Goal: Task Accomplishment & Management: Complete application form

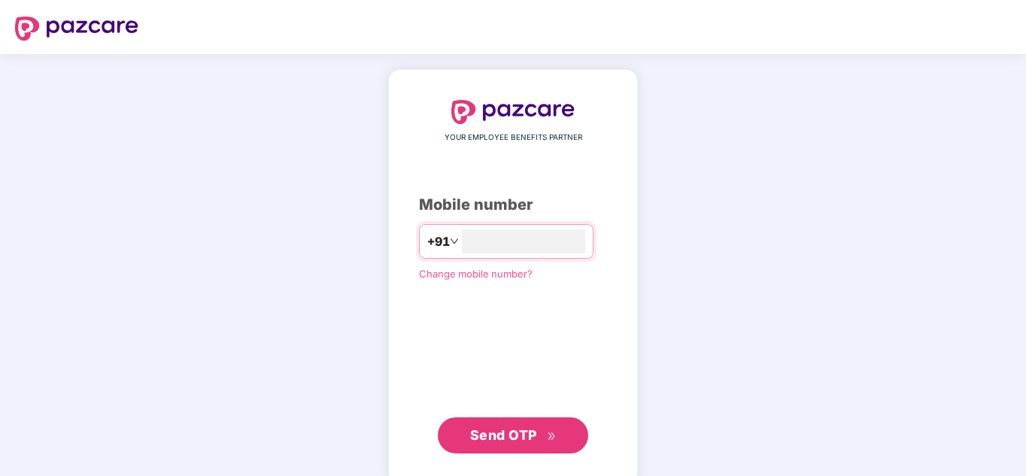
type input "**********"
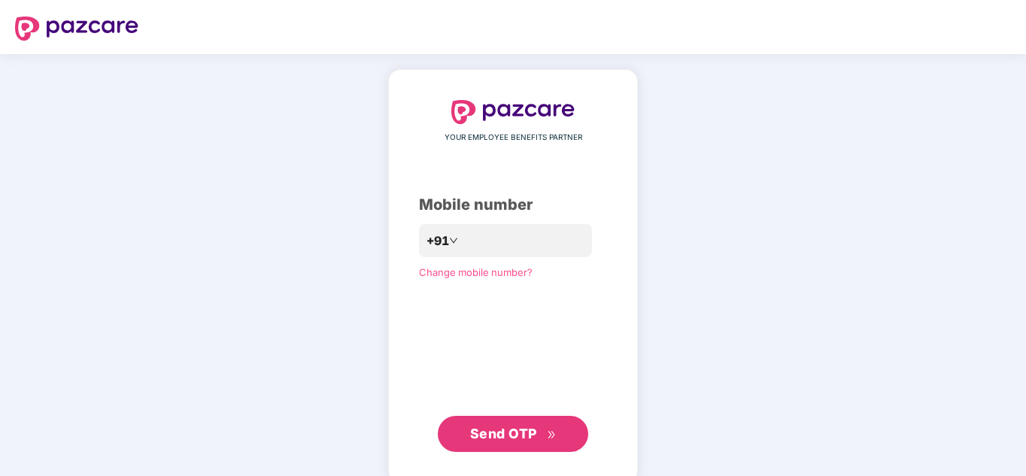
drag, startPoint x: 482, startPoint y: 453, endPoint x: 502, endPoint y: 439, distance: 24.8
click at [502, 439] on div "**********" at bounding box center [513, 276] width 250 height 414
click at [502, 439] on span "Send OTP" at bounding box center [503, 434] width 67 height 16
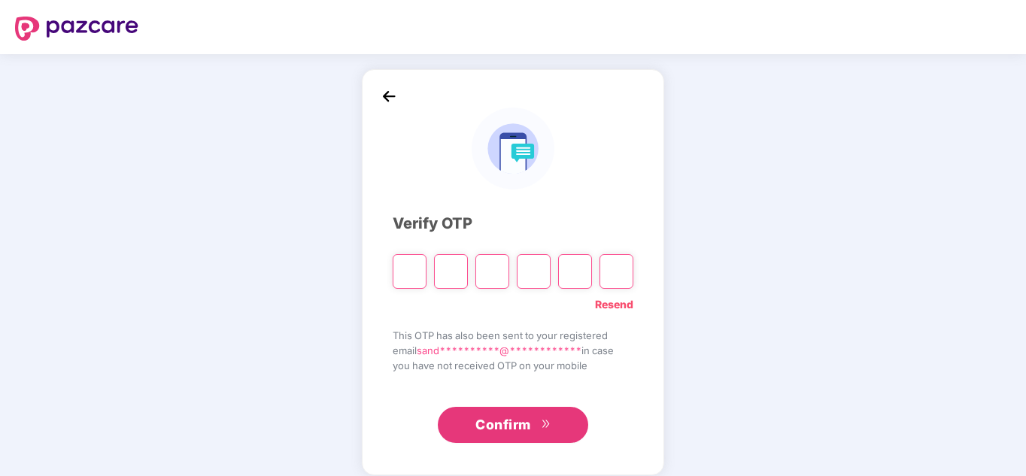
type input "*"
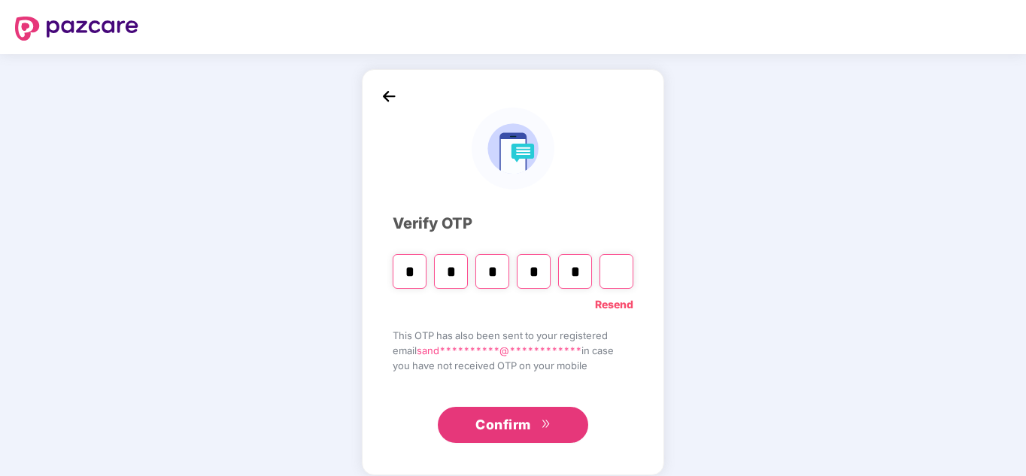
type input "*"
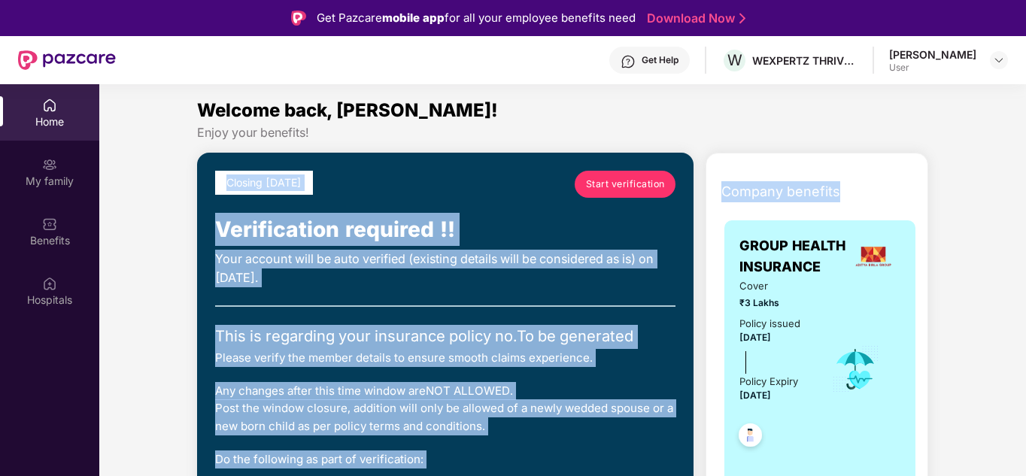
drag, startPoint x: 1022, startPoint y: 128, endPoint x: 1020, endPoint y: 172, distance: 44.4
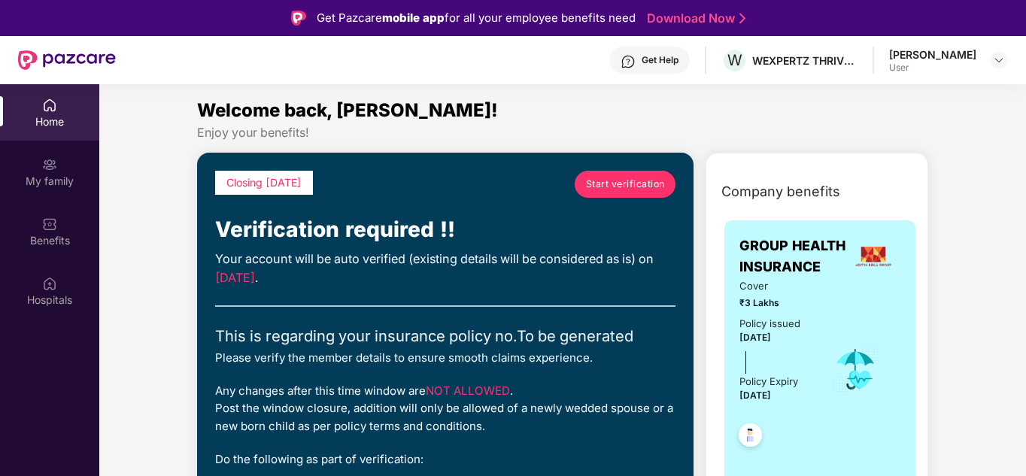
click at [1025, 95] on html "Get Pazcare mobile app for all your employee benefits need Download Now Get Hel…" at bounding box center [513, 238] width 1026 height 476
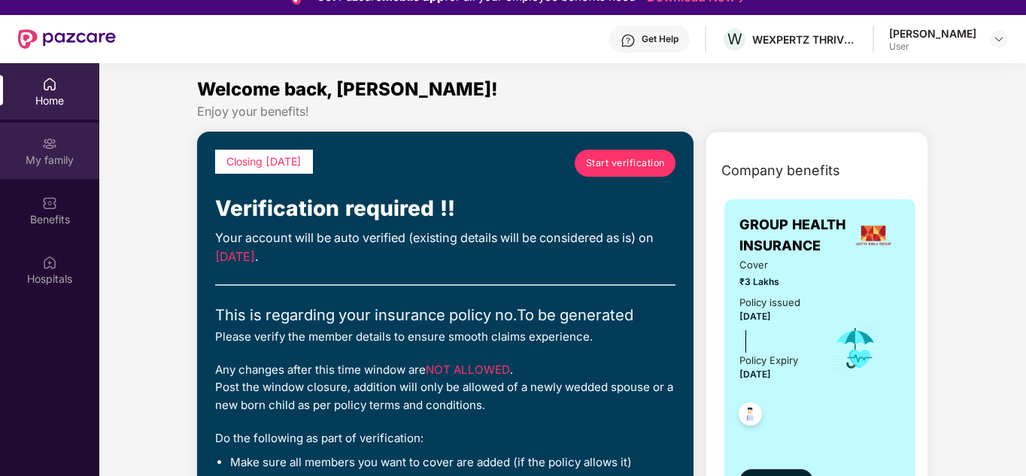
click at [60, 160] on div "My family" at bounding box center [49, 160] width 99 height 15
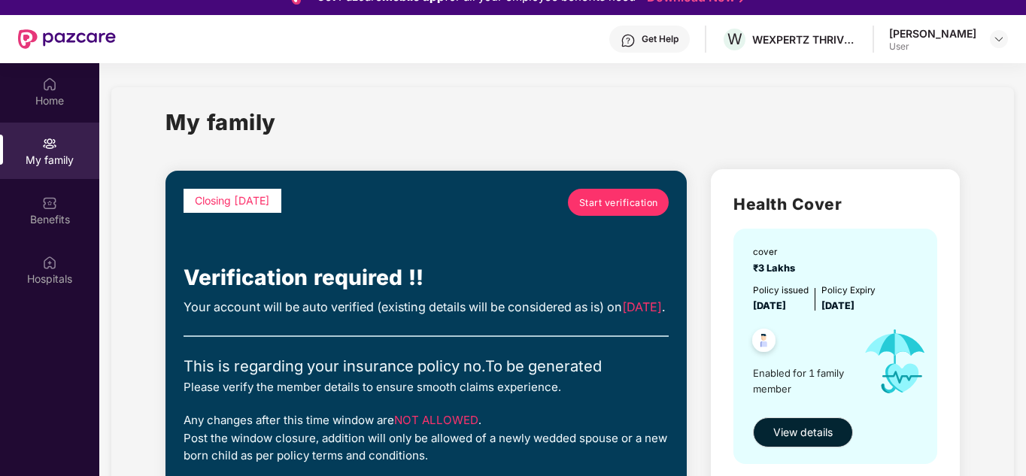
click at [609, 211] on link "Start verification" at bounding box center [618, 202] width 101 height 27
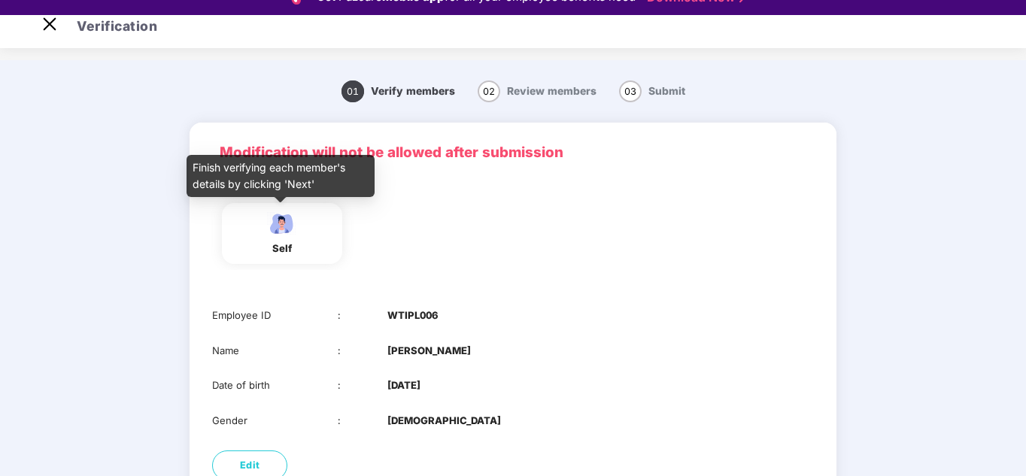
click at [285, 244] on div "self" at bounding box center [282, 249] width 38 height 16
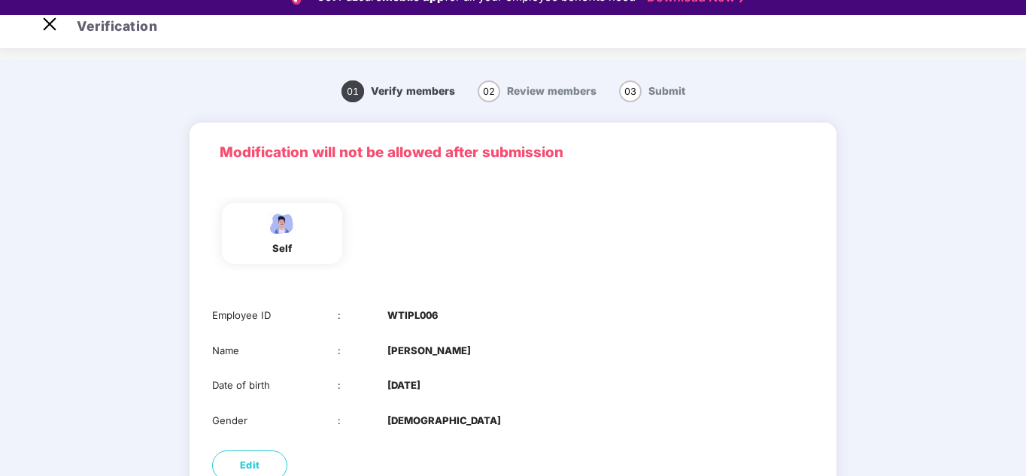
scroll to position [36, 0]
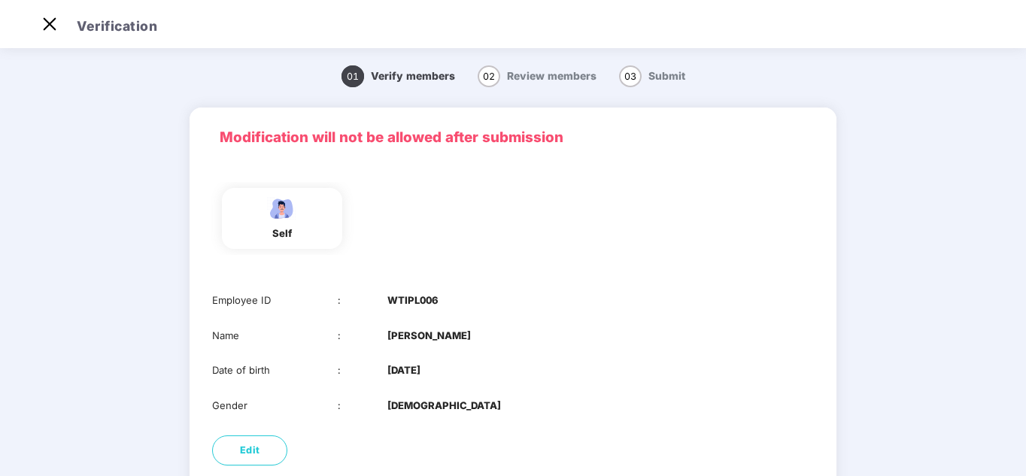
click at [509, 74] on span "Review members" at bounding box center [551, 76] width 89 height 12
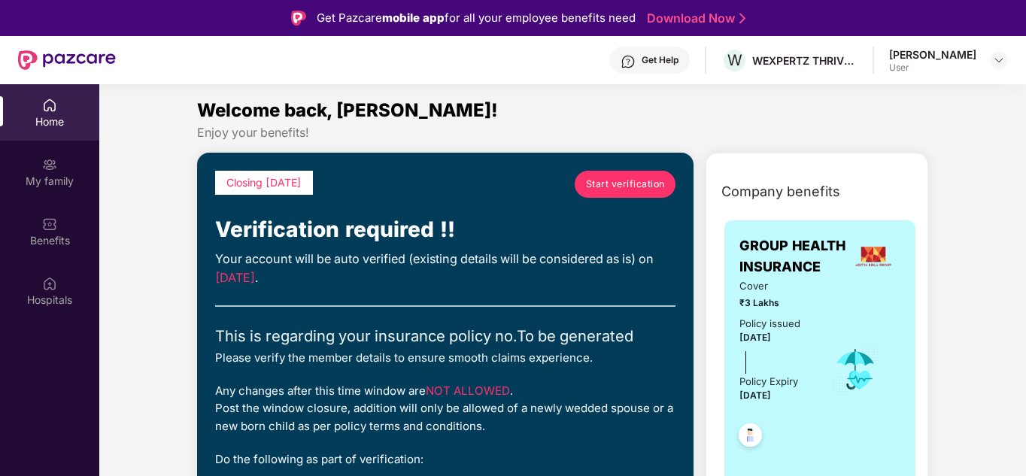
click at [629, 182] on span "Start verification" at bounding box center [625, 184] width 79 height 14
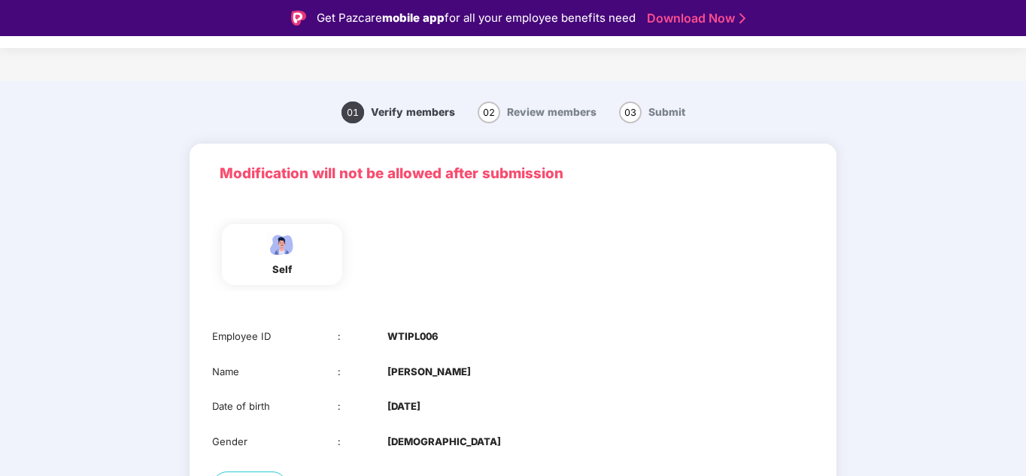
drag, startPoint x: 1023, startPoint y: 143, endPoint x: 1019, endPoint y: 204, distance: 61.0
click at [1019, 204] on main "01 Verify members 02 Review members 03 Submit Modification will not be allowed …" at bounding box center [513, 356] width 1026 height 550
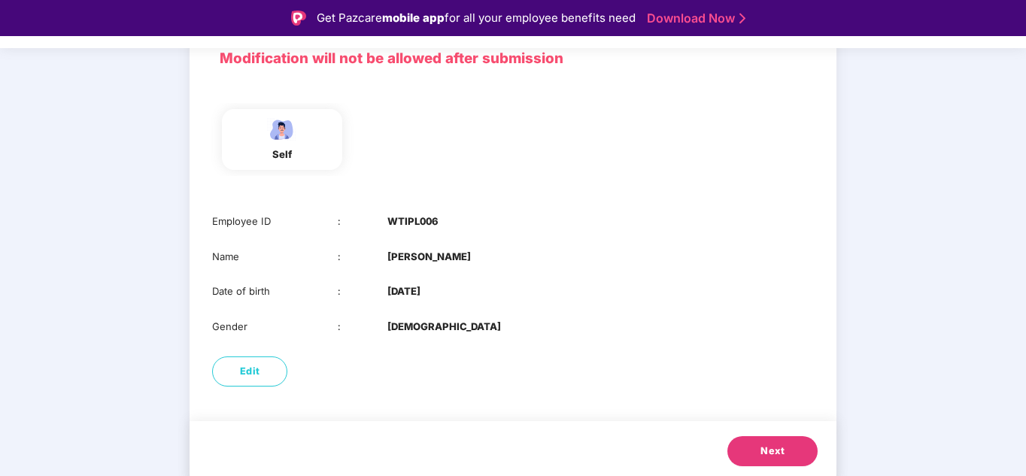
scroll to position [119, 0]
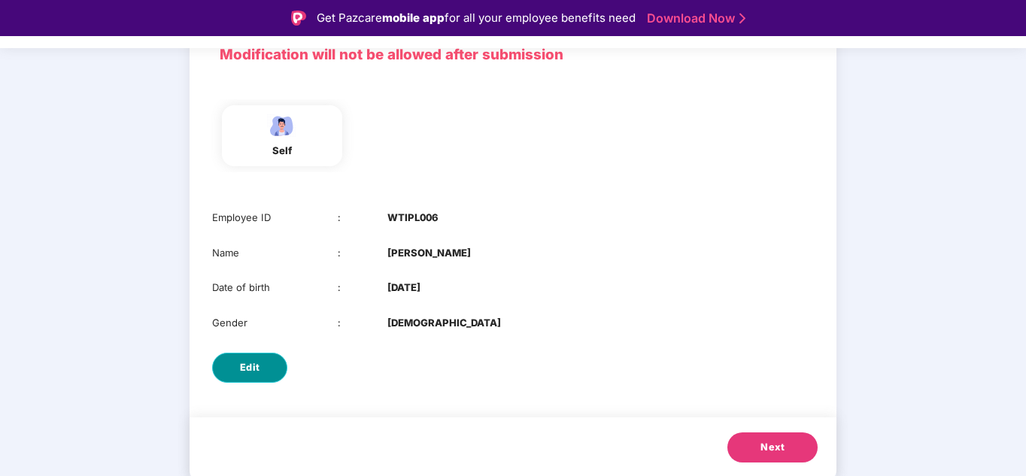
click at [244, 362] on span "Edit" at bounding box center [250, 367] width 20 height 15
select select "****"
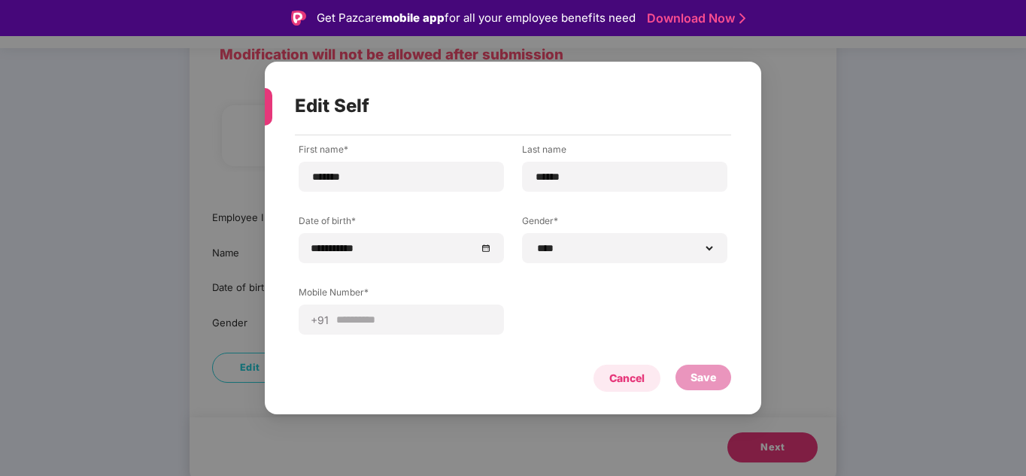
click at [607, 384] on div "Cancel" at bounding box center [626, 378] width 67 height 27
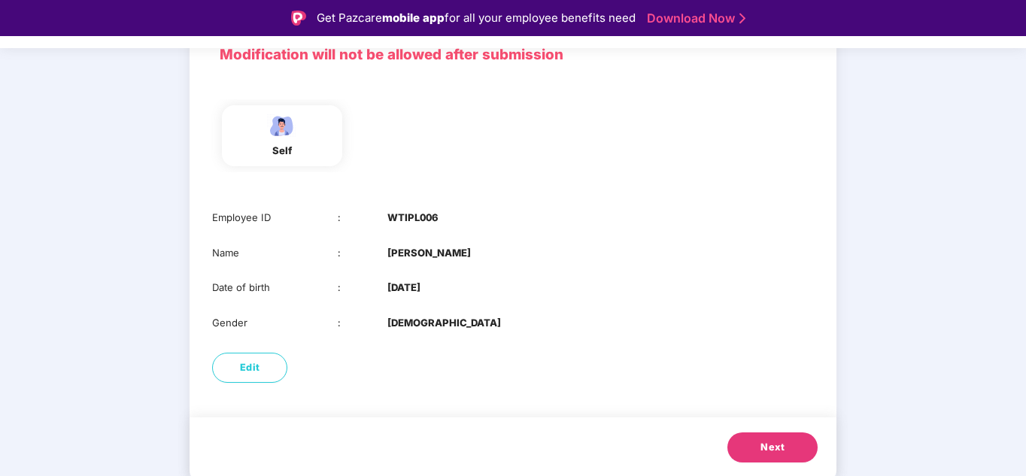
click at [763, 448] on span "Next" at bounding box center [772, 447] width 24 height 15
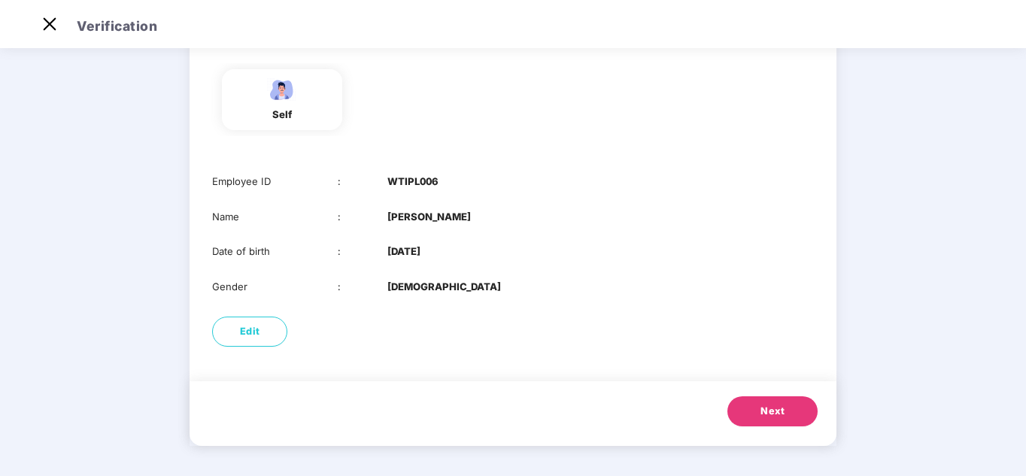
scroll to position [0, 0]
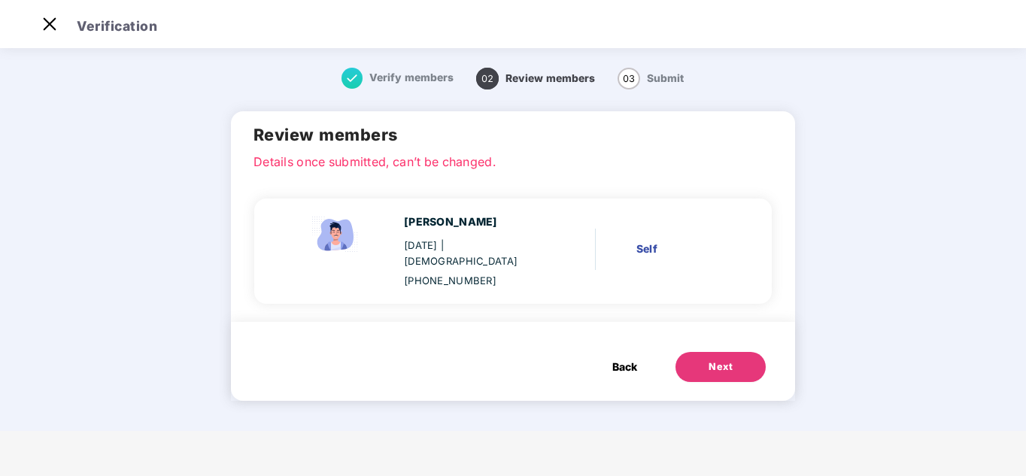
click at [655, 244] on div "Self" at bounding box center [681, 249] width 91 height 17
click at [630, 359] on span "Back" at bounding box center [624, 367] width 25 height 17
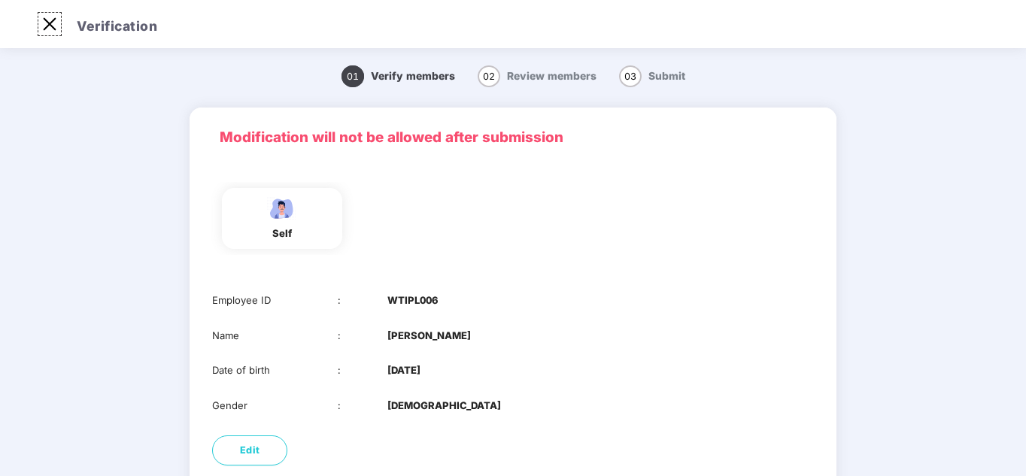
click at [59, 21] on img at bounding box center [50, 24] width 24 height 24
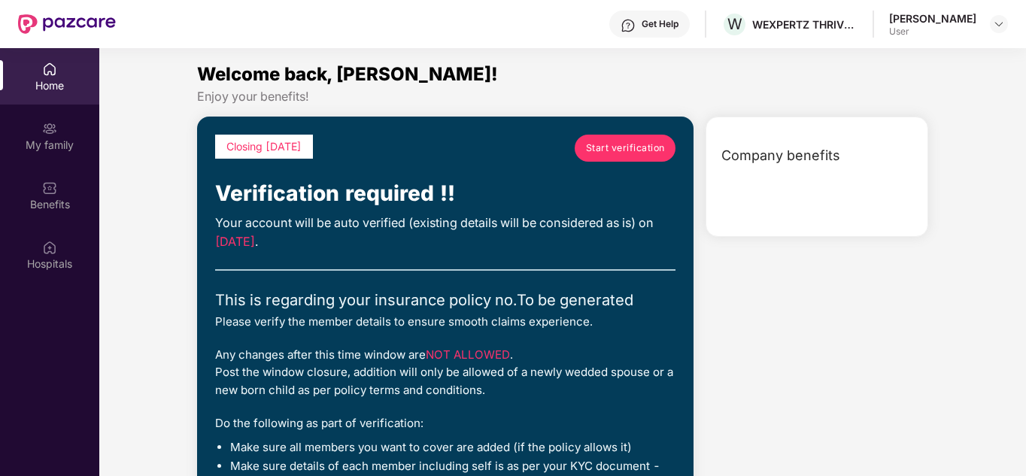
scroll to position [84, 0]
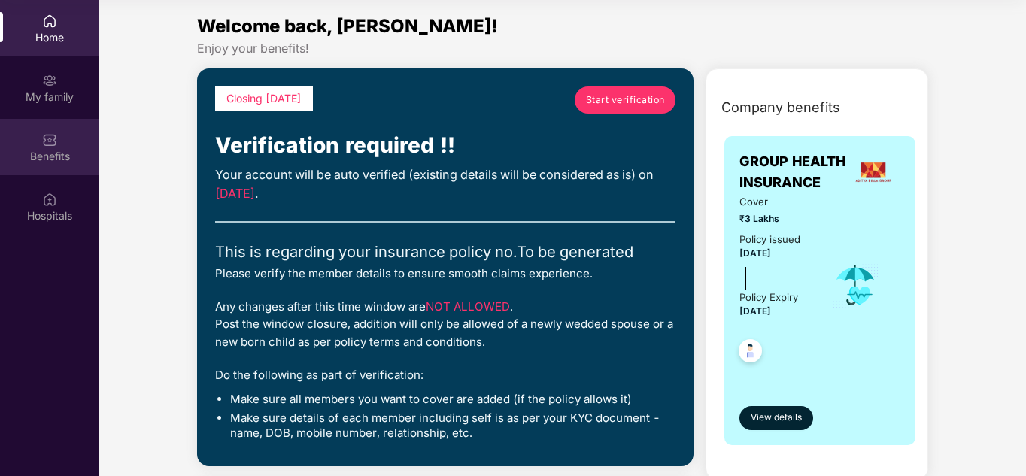
click at [69, 150] on div "Benefits" at bounding box center [49, 156] width 99 height 15
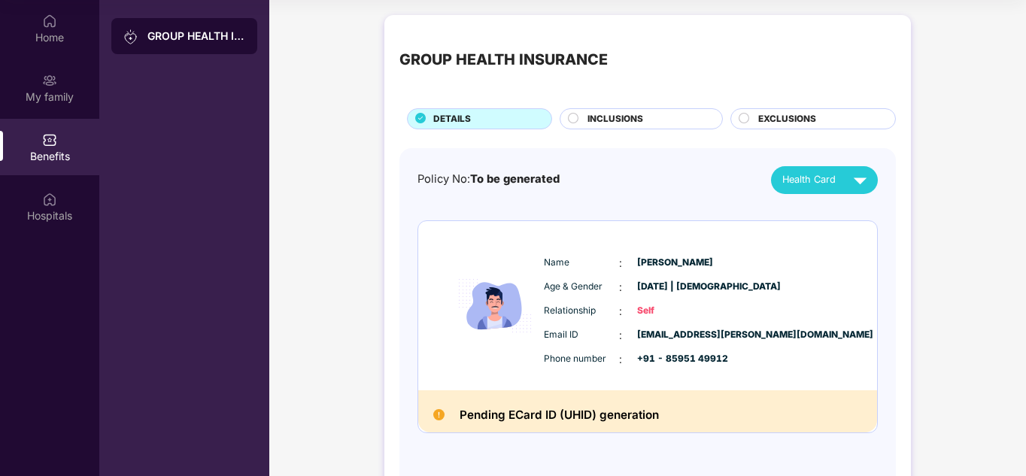
click at [653, 124] on div "INCLUSIONS" at bounding box center [647, 120] width 135 height 17
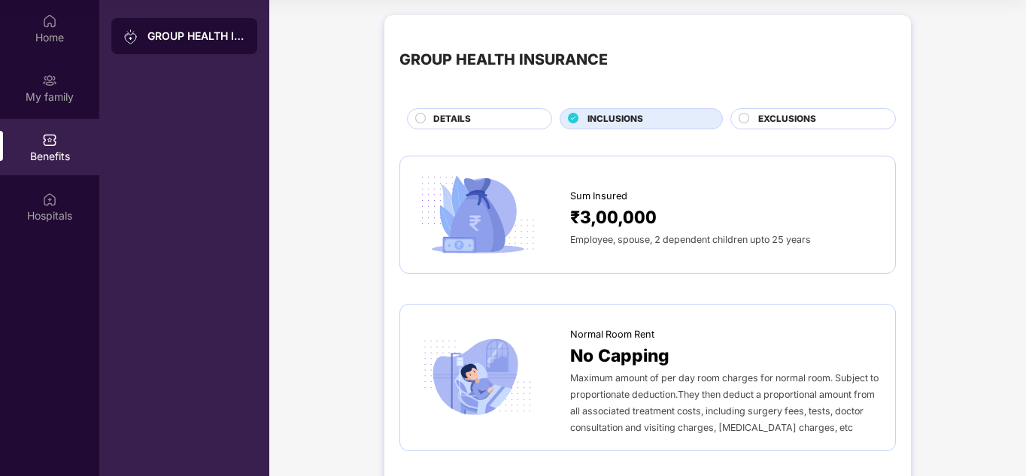
click at [812, 107] on div "GROUP HEALTH INSURANCE DETAILS INCLUSIONS EXCLUSIONS" at bounding box center [647, 79] width 496 height 99
click at [798, 121] on span "EXCLUSIONS" at bounding box center [787, 119] width 58 height 14
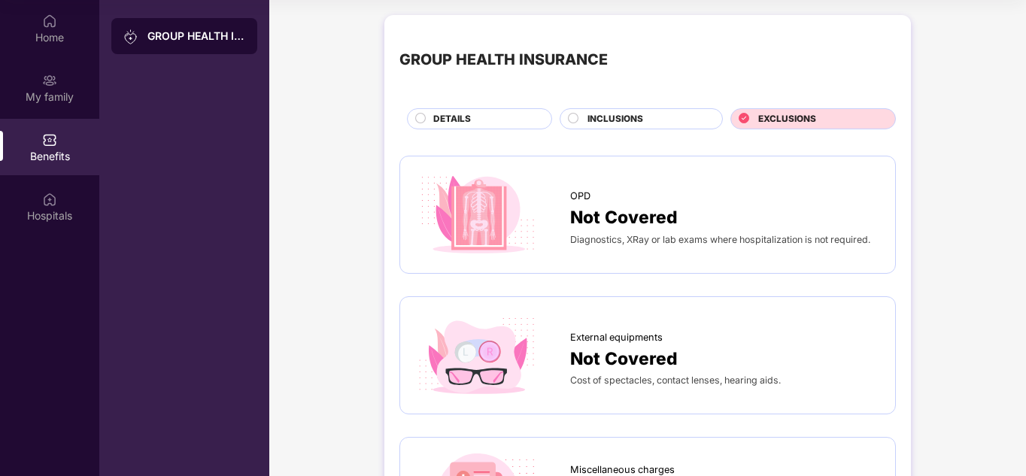
click at [733, 252] on div "OPD Not Covered Diagnostics, XRay or lab exams where hospitalization is not req…" at bounding box center [647, 214] width 465 height 86
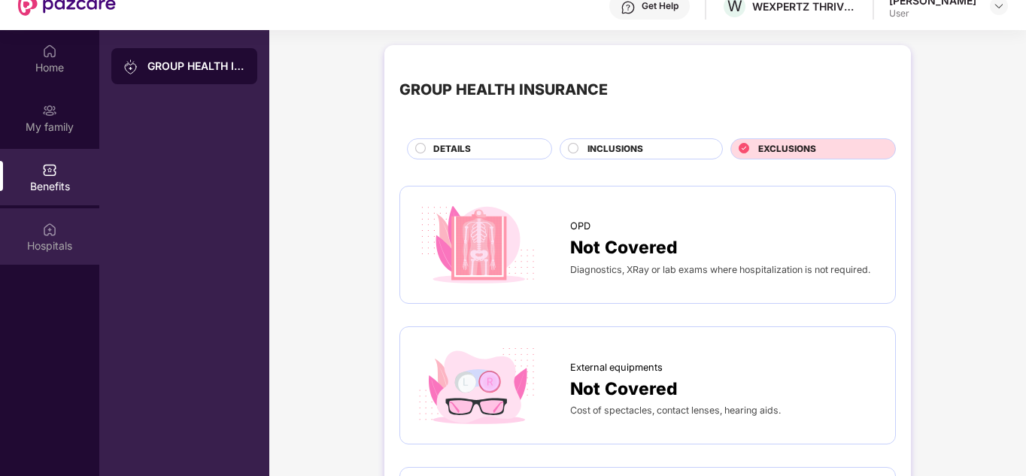
click at [50, 247] on div "Hospitals" at bounding box center [49, 245] width 99 height 15
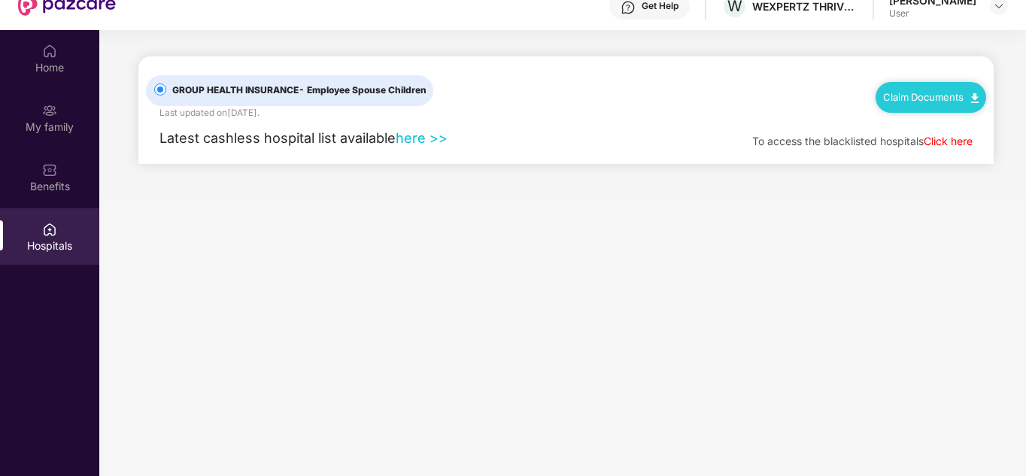
click at [387, 89] on span "- Employee Spouse Children" at bounding box center [363, 89] width 128 height 11
click at [946, 142] on link "Click here" at bounding box center [948, 141] width 49 height 13
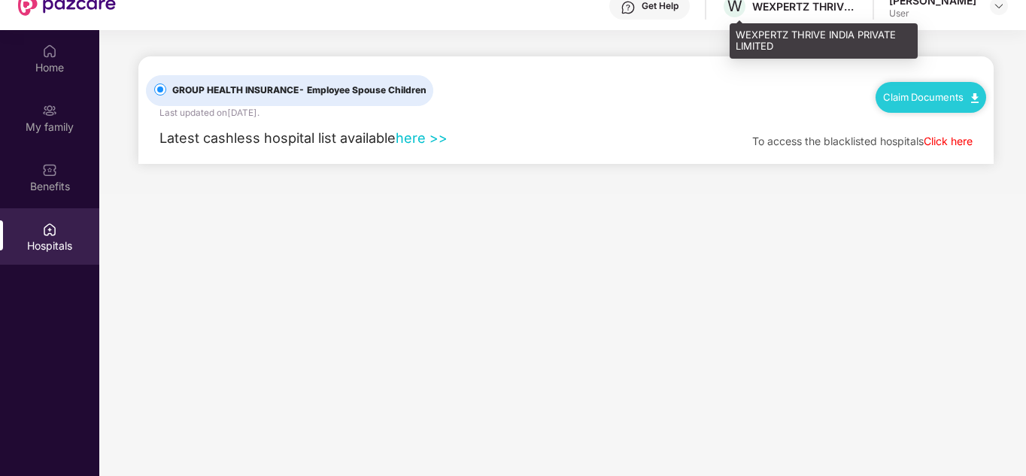
click at [811, 10] on div "WEXPERTZ THRIVE INDIA PRIVATE LIMITED" at bounding box center [804, 6] width 105 height 14
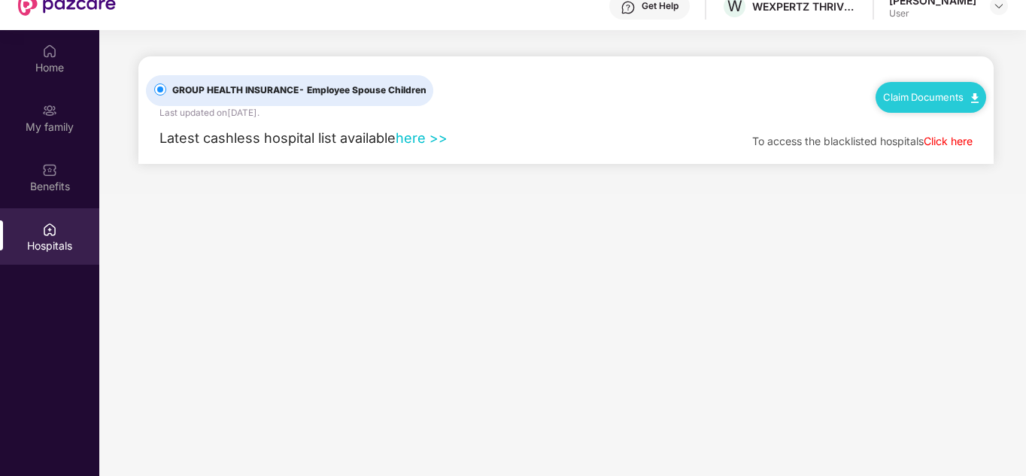
click at [924, 14] on div "User" at bounding box center [932, 14] width 87 height 12
click at [53, 169] on img at bounding box center [49, 169] width 15 height 15
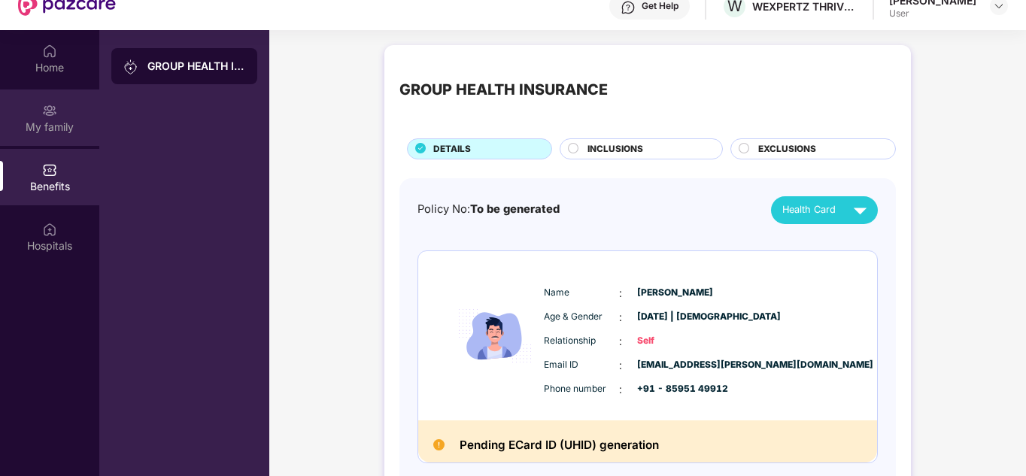
click at [62, 129] on div "My family" at bounding box center [49, 127] width 99 height 15
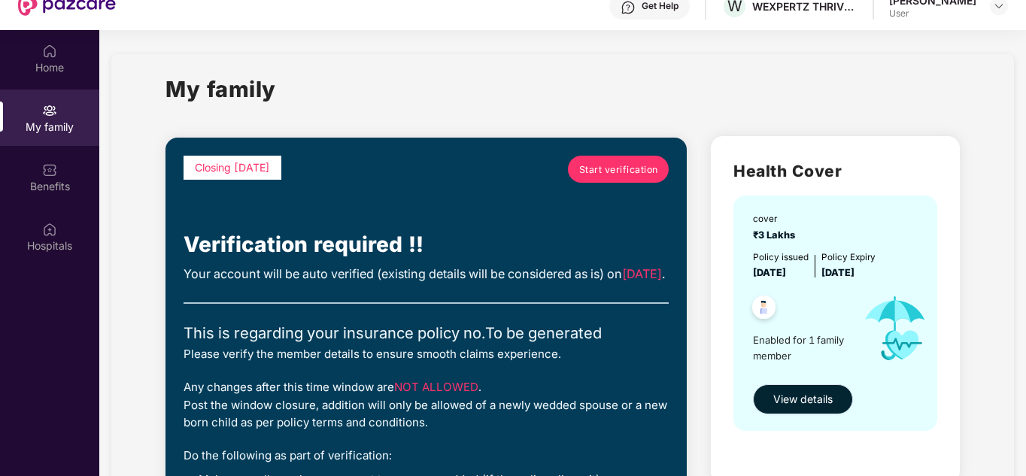
click at [797, 391] on span "View details" at bounding box center [802, 399] width 59 height 17
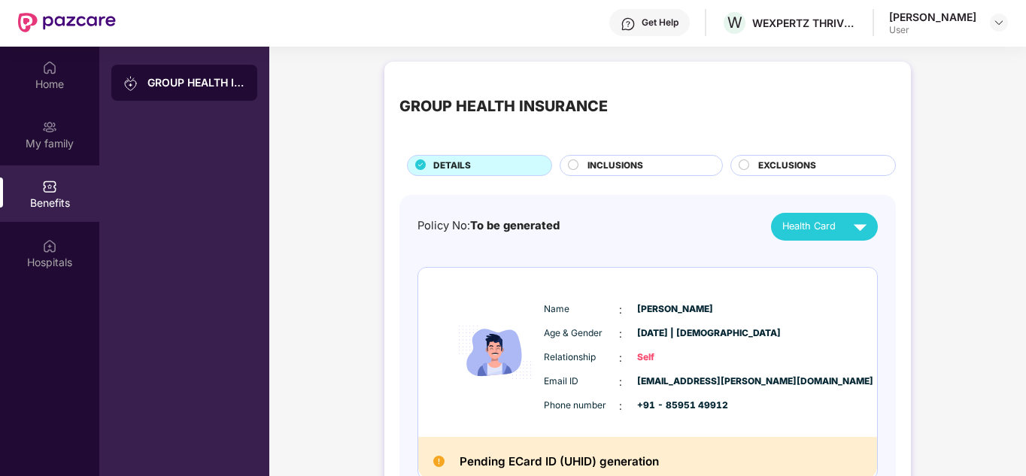
scroll to position [26, 0]
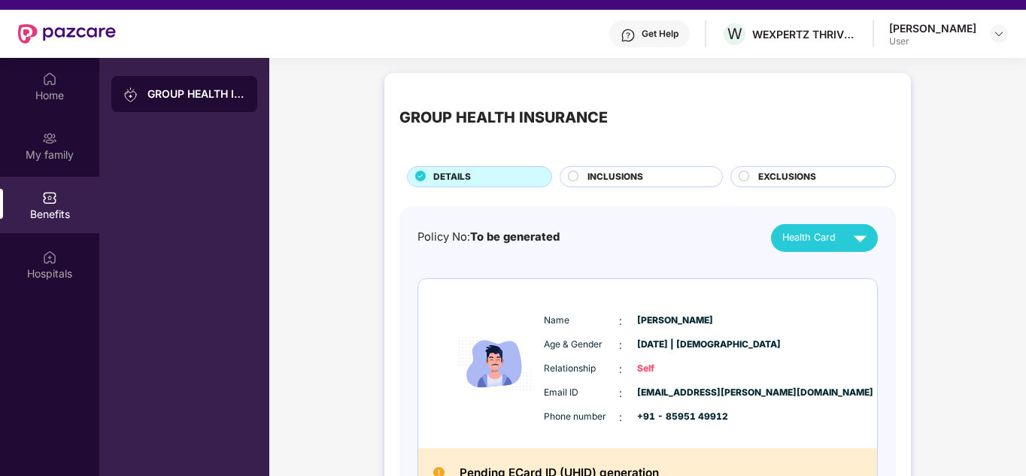
click at [190, 86] on div "GROUP HEALTH INSURANCE" at bounding box center [184, 94] width 146 height 36
click at [57, 92] on div "Home" at bounding box center [49, 95] width 99 height 15
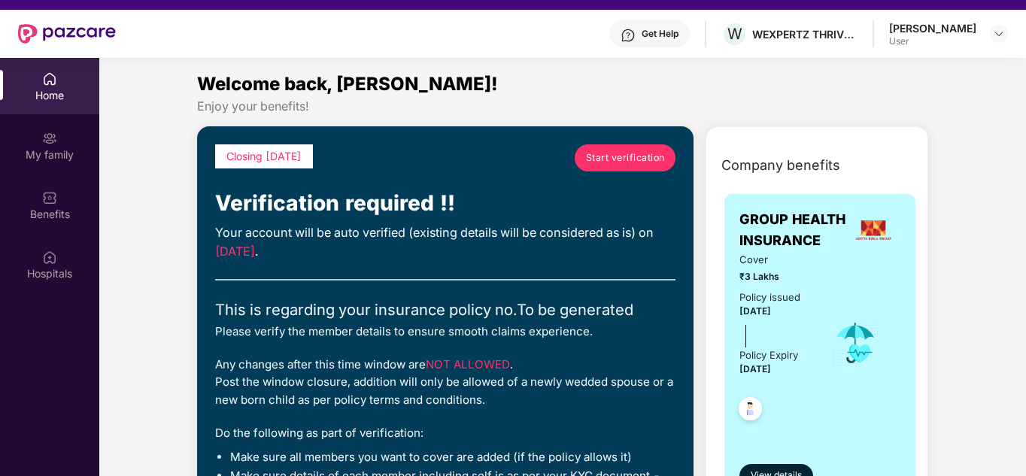
click at [558, 271] on div "Closing [DATE] Start verification Verification required !! Your account will be…" at bounding box center [445, 325] width 460 height 362
click at [559, 288] on div "Closing [DATE] Start verification Verification required !! Your account will be…" at bounding box center [445, 325] width 460 height 362
click at [313, 159] on div "Closing [DATE]" at bounding box center [264, 156] width 98 height 24
click at [1006, 36] on div at bounding box center [999, 34] width 18 height 18
